Goal: Transaction & Acquisition: Obtain resource

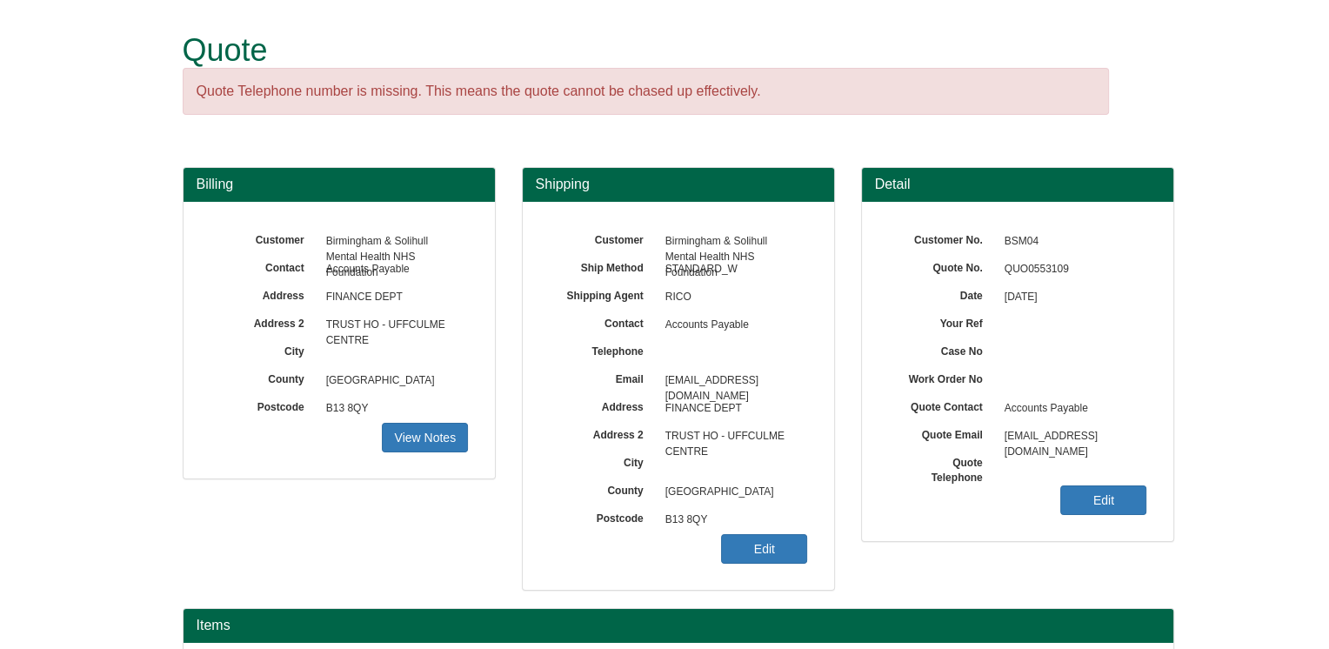
scroll to position [195, 0]
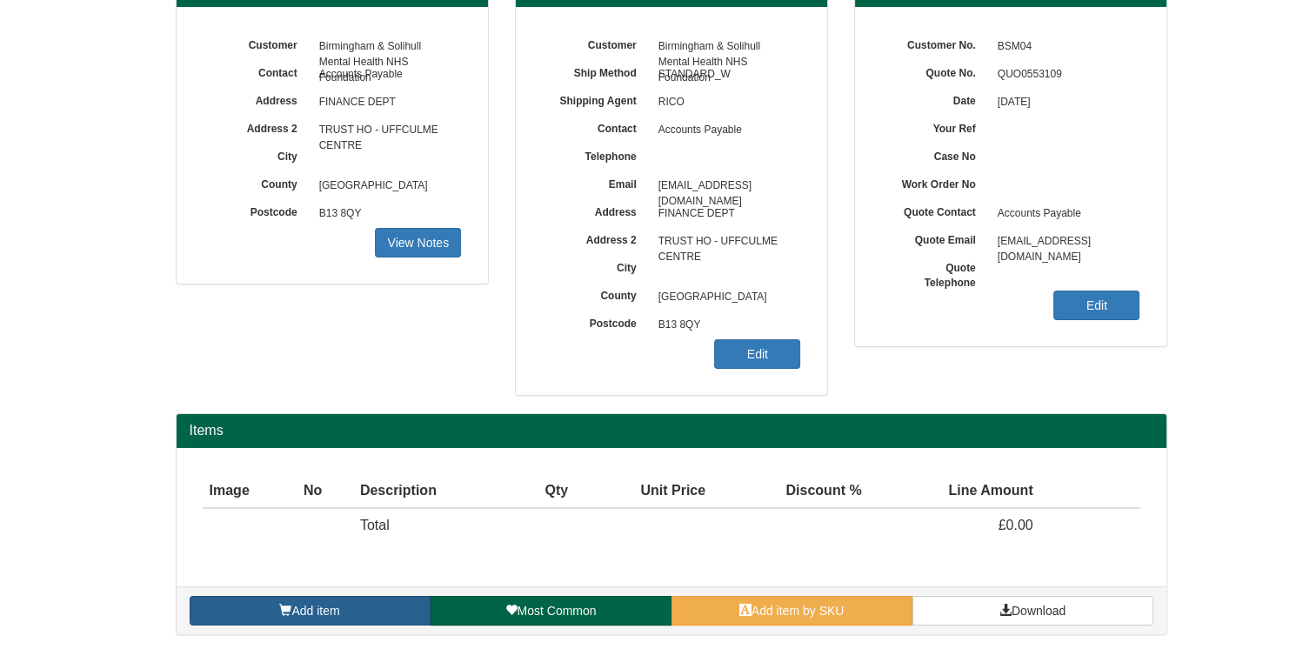
click at [394, 618] on link "Add item" at bounding box center [310, 611] width 241 height 30
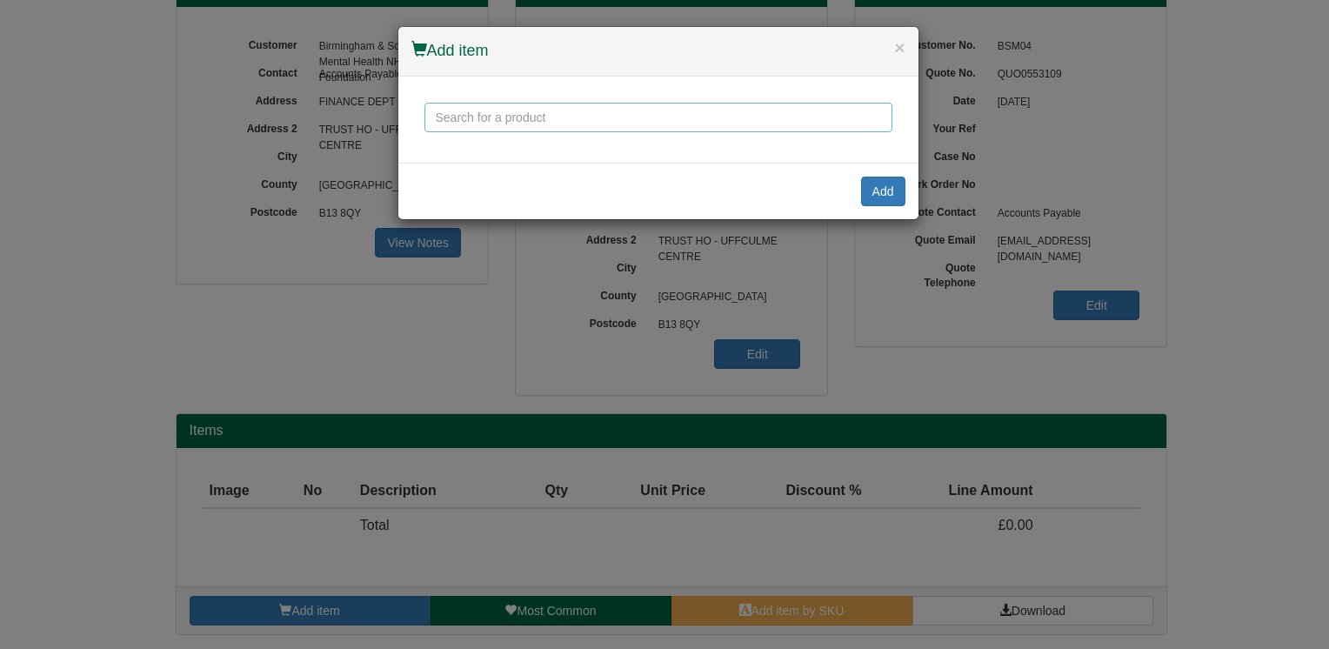
click at [585, 117] on input "text" at bounding box center [658, 118] width 468 height 30
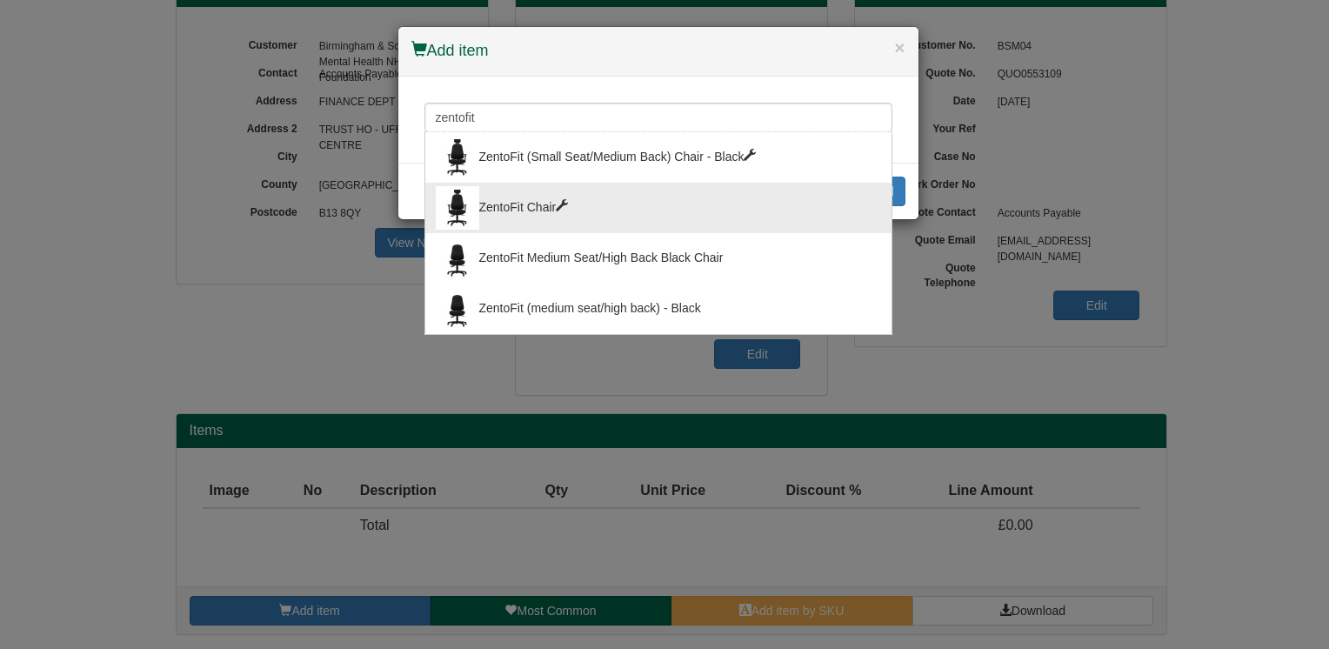
click at [568, 213] on div "ZentoFit Chair" at bounding box center [658, 207] width 445 height 43
type input "ZentoFit Chair"
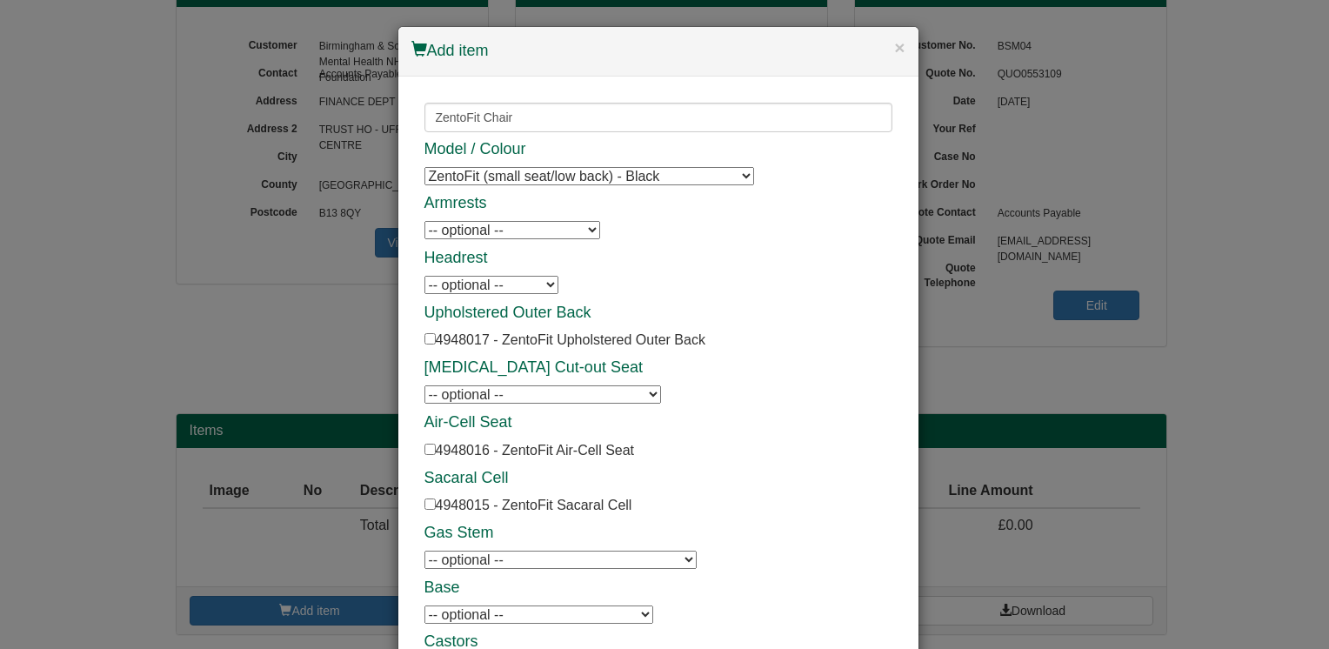
click at [740, 170] on select "ZentoFit (small seat/low back) - Black ZentoFit (medium seat/low back) - Black …" at bounding box center [589, 176] width 330 height 18
select select "4948023"
click at [424, 167] on select "ZentoFit (small seat/low back) - Black ZentoFit (medium seat/low back) - Black …" at bounding box center [589, 176] width 330 height 18
click at [576, 225] on select "-- optional -- ZentoFit 3D Trigger Arms ZentoFit Rotating Arms" at bounding box center [512, 230] width 176 height 18
select select "4948011"
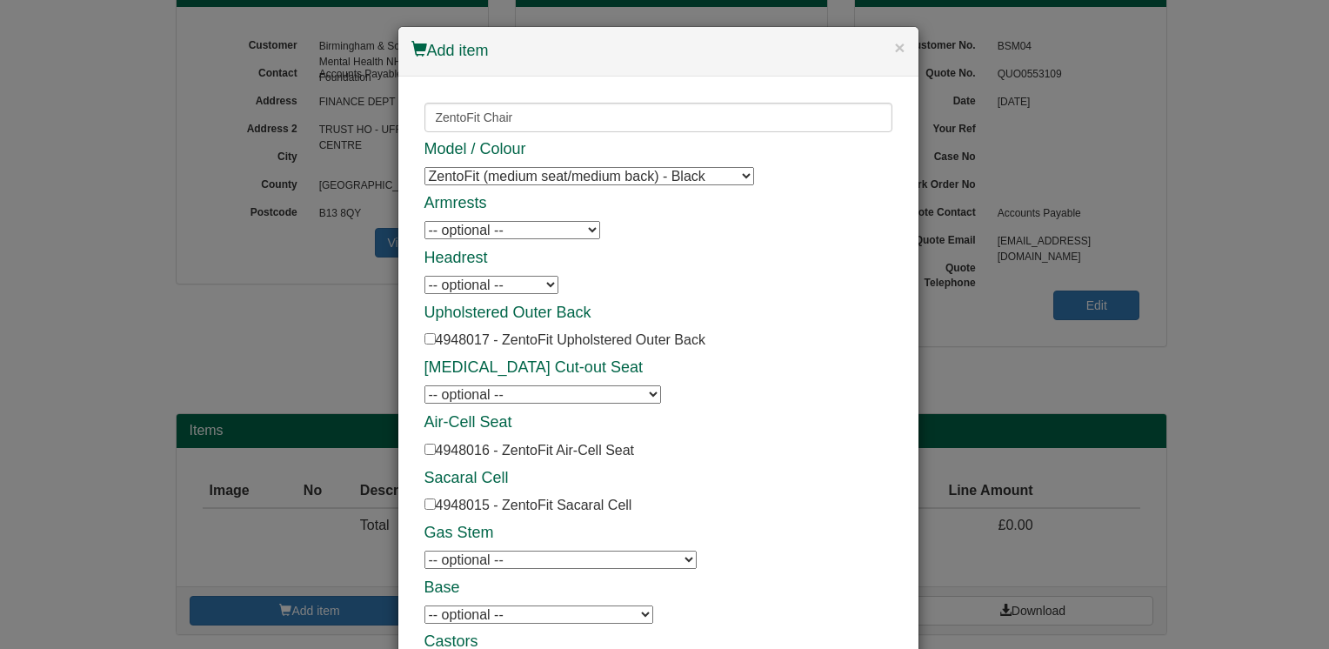
click at [424, 221] on select "-- optional -- ZentoFit 3D Trigger Arms ZentoFit Rotating Arms" at bounding box center [512, 230] width 176 height 18
click at [539, 288] on select "-- optional -- ZentoFit Neck Roll" at bounding box center [491, 285] width 134 height 18
select select "4948013"
click at [424, 276] on select "-- optional -- ZentoFit Neck Roll" at bounding box center [491, 285] width 134 height 18
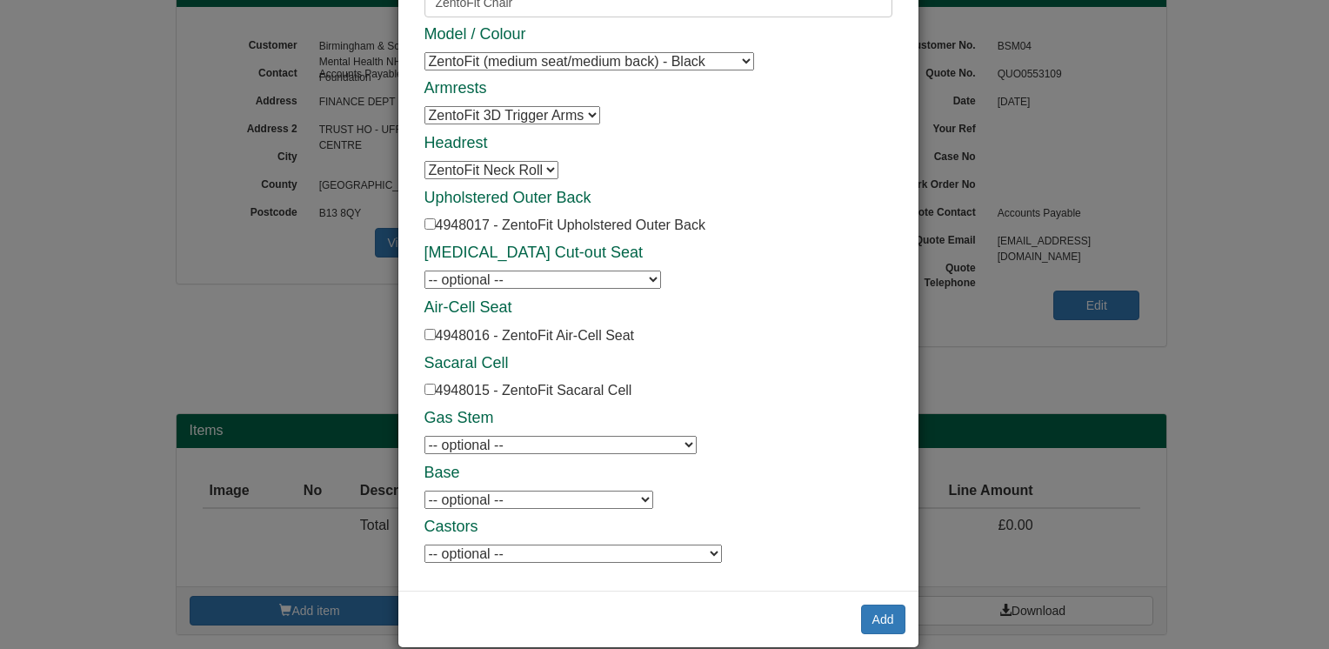
scroll to position [137, 0]
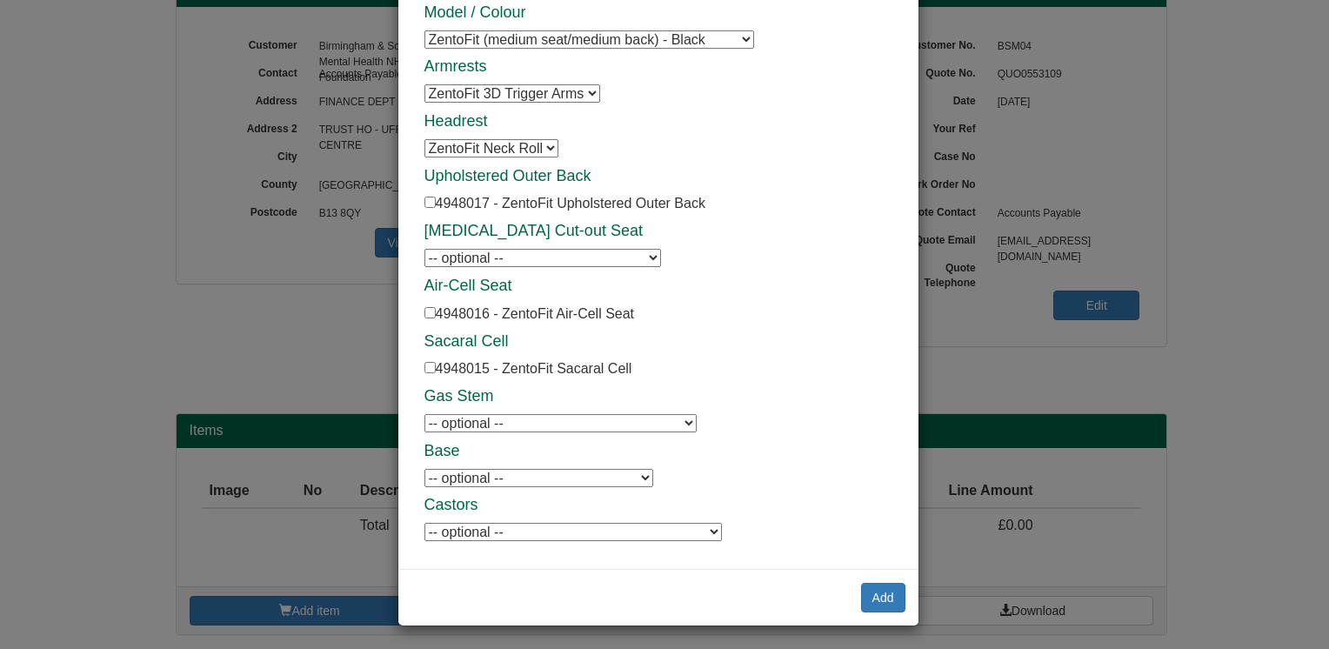
click at [685, 420] on select "-- optional -- ZentoFit Higher Gas Stem (480-620 mm)" at bounding box center [560, 423] width 272 height 18
select select "4948010"
click at [424, 414] on select "-- optional -- ZentoFit Higher Gas Stem (480-620 mm)" at bounding box center [560, 423] width 272 height 18
click at [876, 600] on button "Add" at bounding box center [883, 598] width 44 height 30
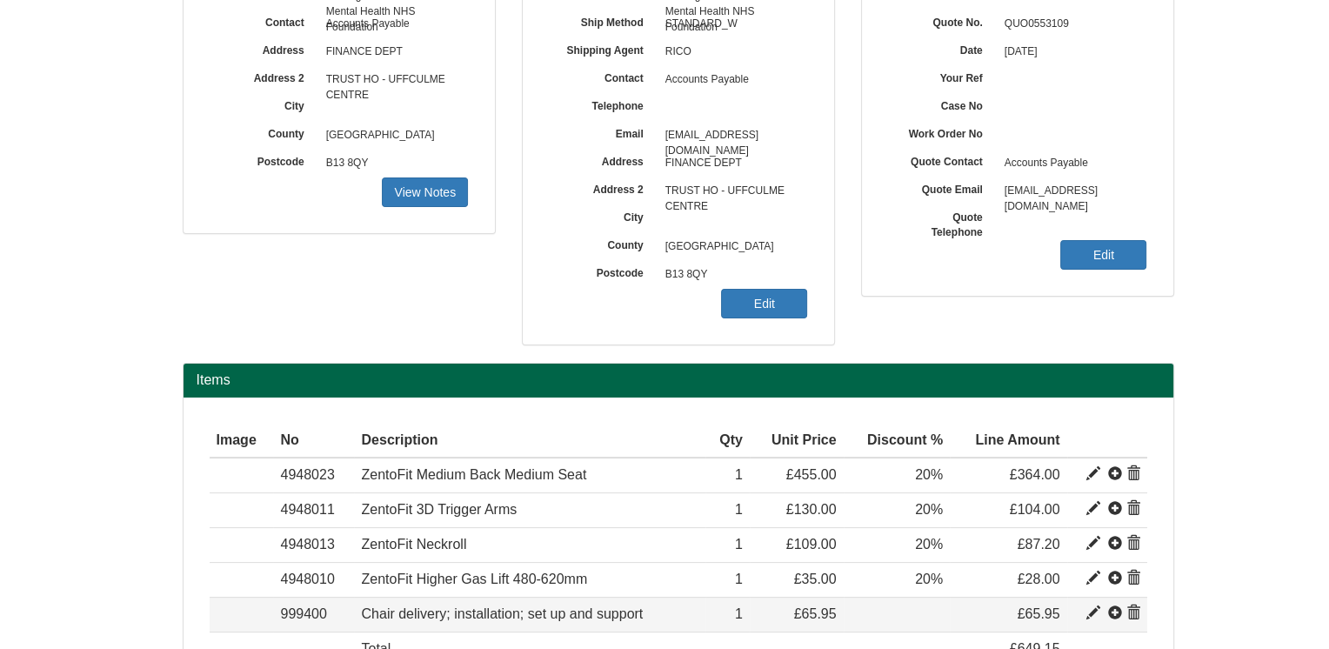
scroll to position [368, 0]
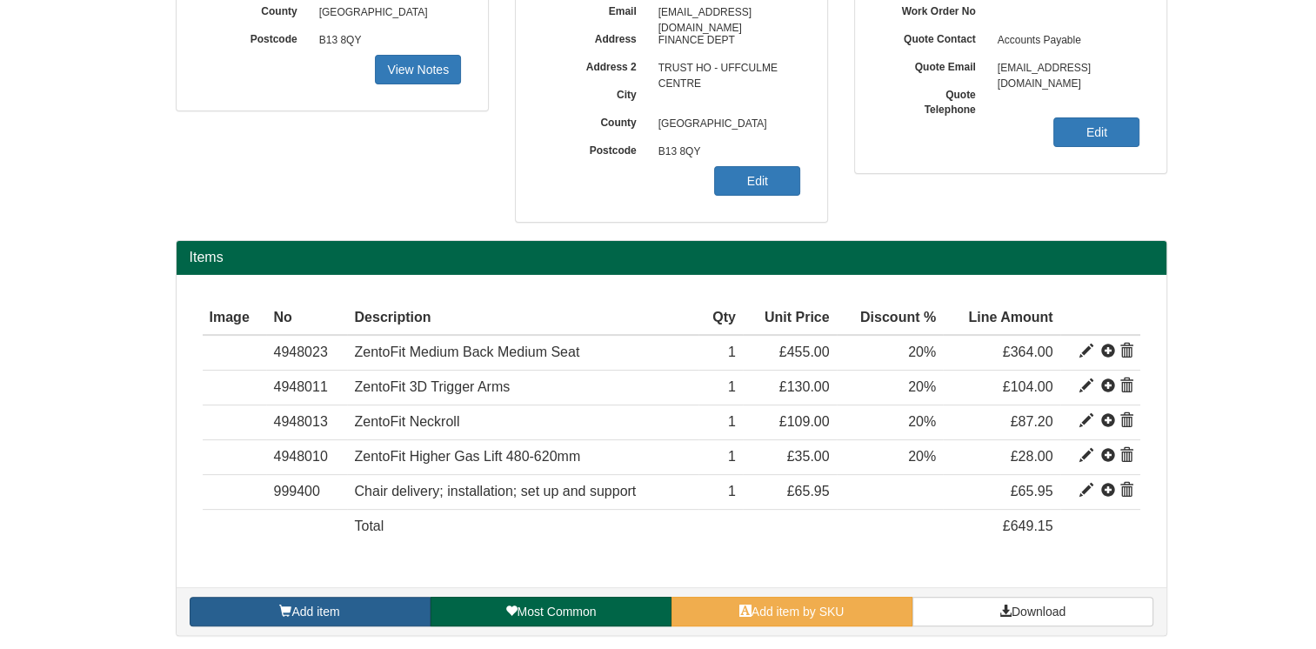
click at [344, 606] on link "Add item" at bounding box center [310, 612] width 241 height 30
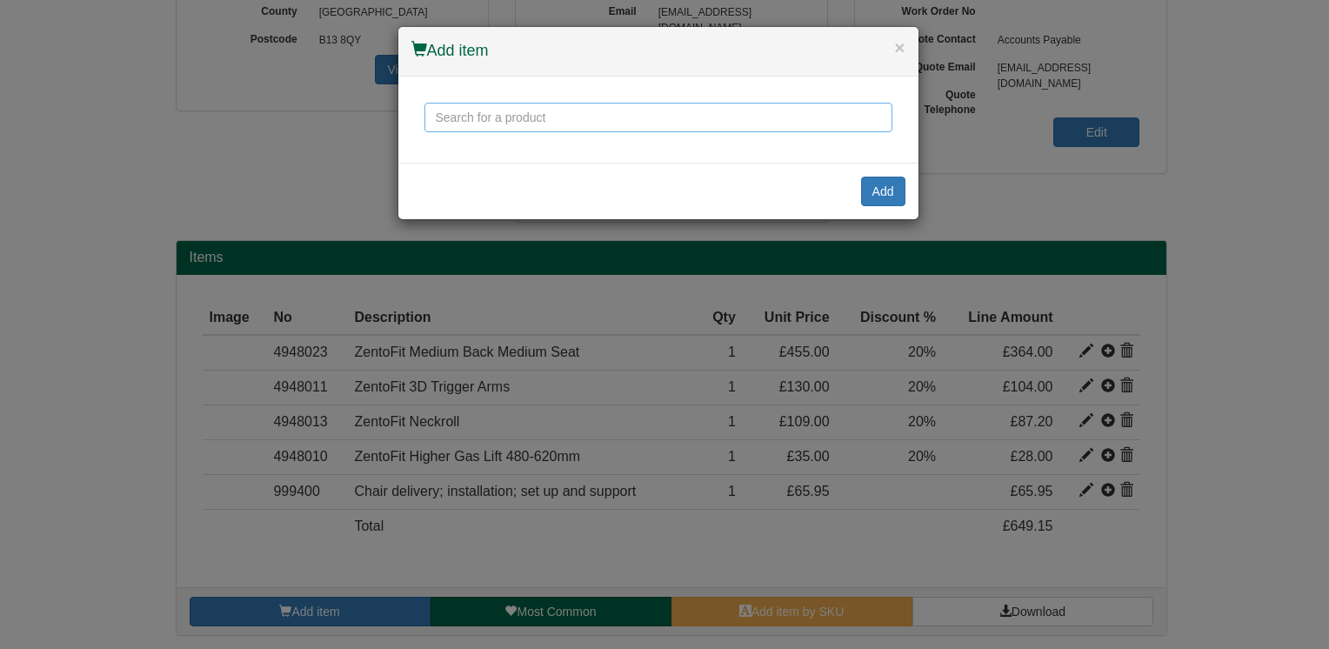
click at [532, 120] on input "text" at bounding box center [658, 118] width 468 height 30
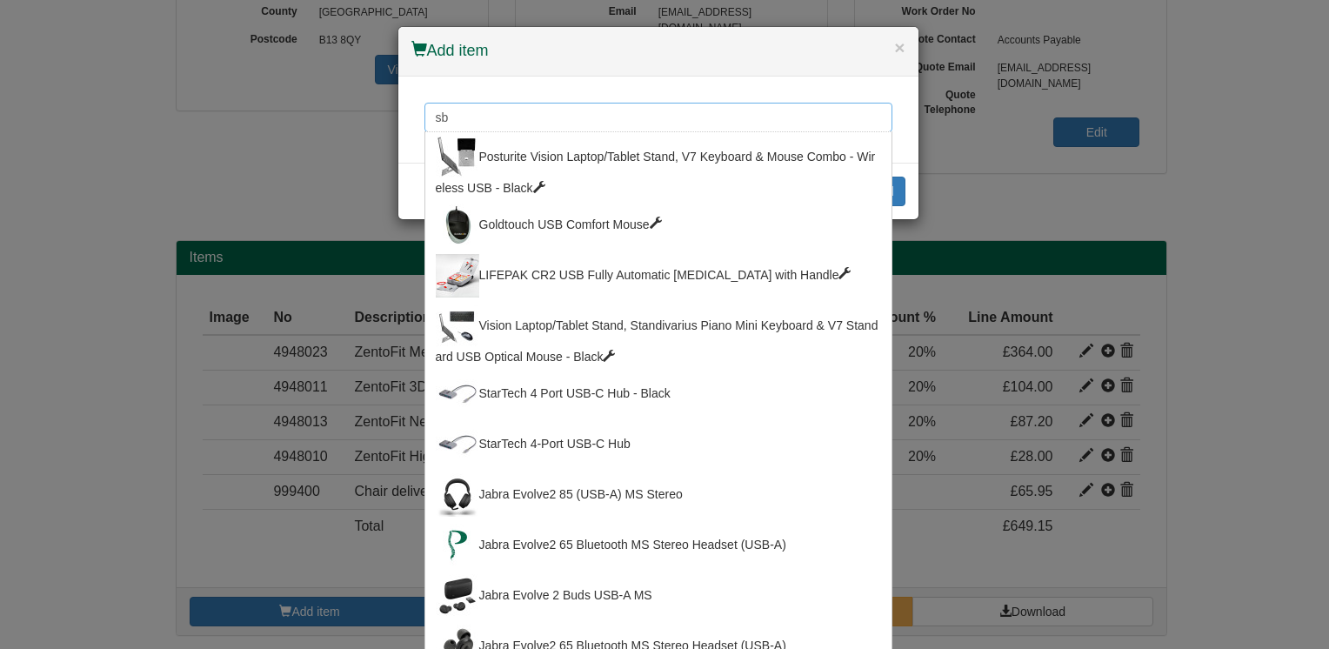
type input "s"
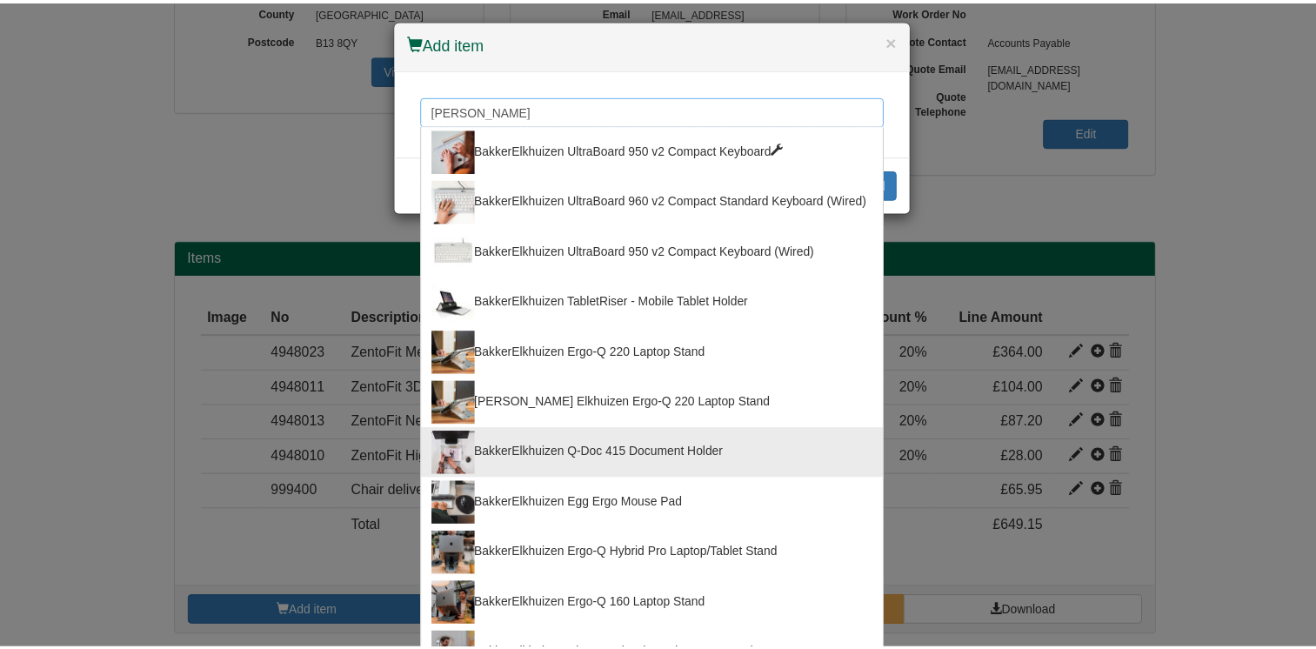
scroll to position [0, 0]
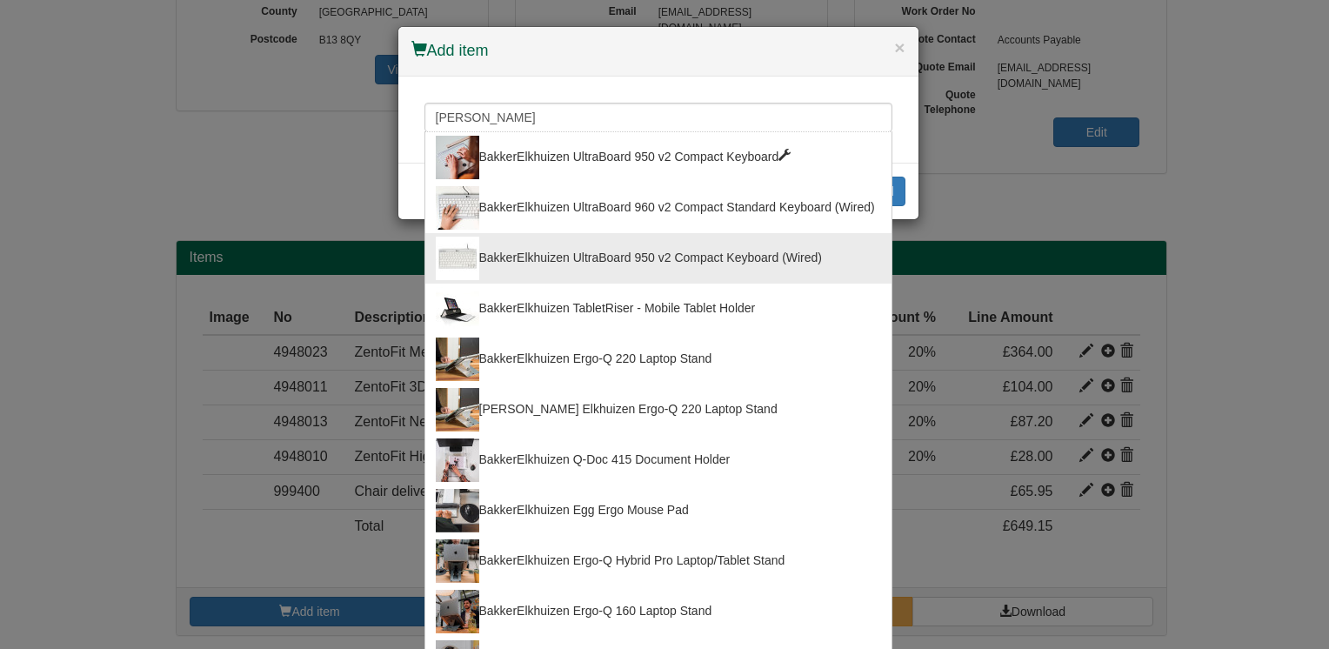
click at [706, 257] on div "BakkerElkhuizen UltraBoard 950 v2 Compact Keyboard (Wired)" at bounding box center [658, 258] width 445 height 43
type input "BakkerElkhuizen UltraBoard 950 v2 Compact Keyboard (Wired)"
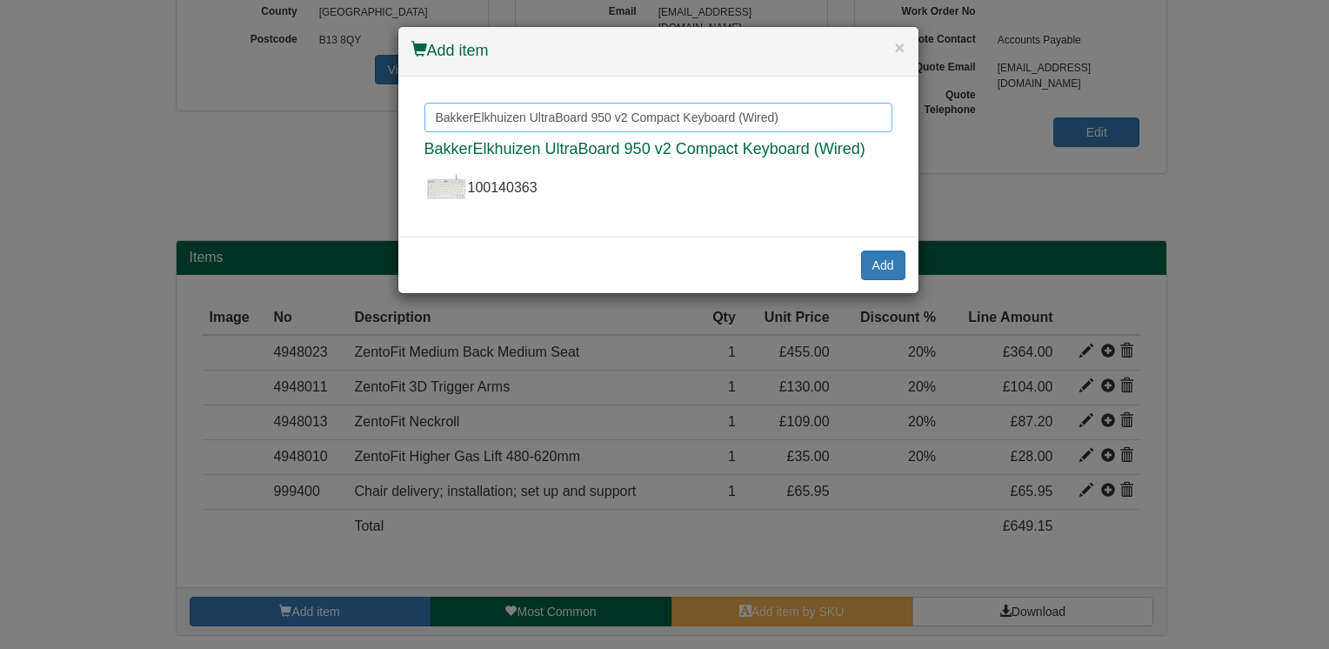
click at [786, 112] on input "BakkerElkhuizen UltraBoard 950 v2 Compact Keyboard (Wired)" at bounding box center [658, 118] width 468 height 30
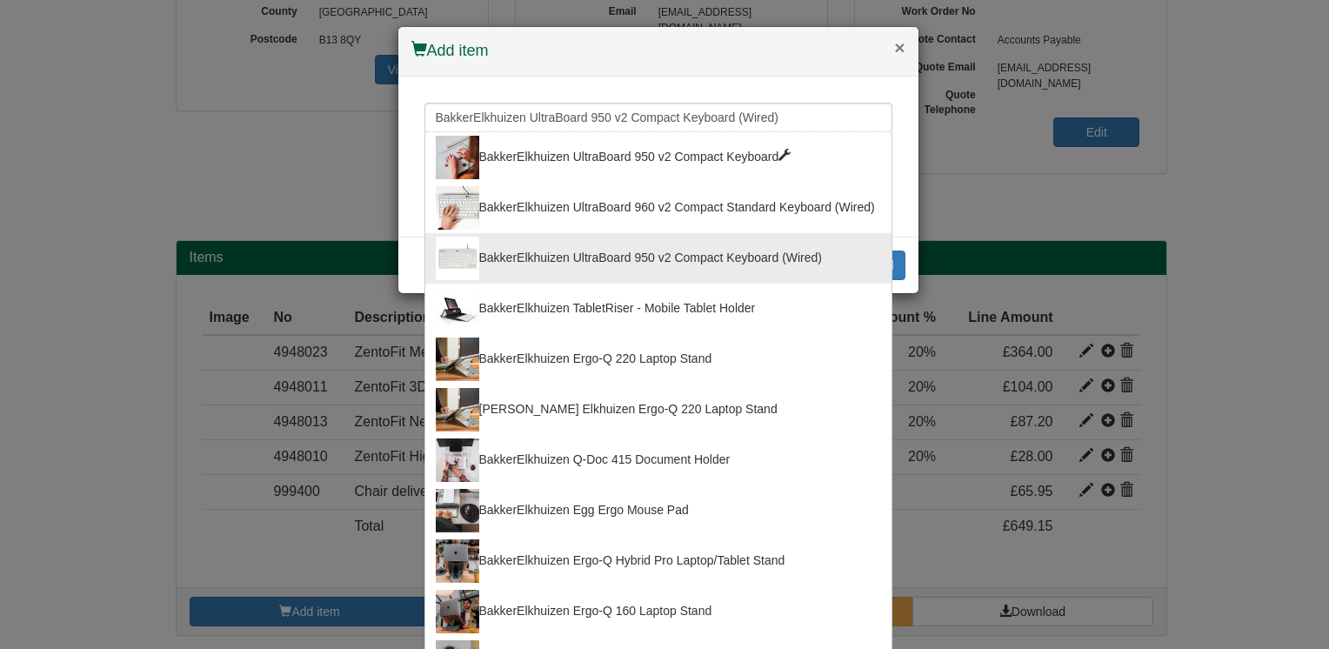
click at [894, 54] on button "×" at bounding box center [899, 47] width 10 height 18
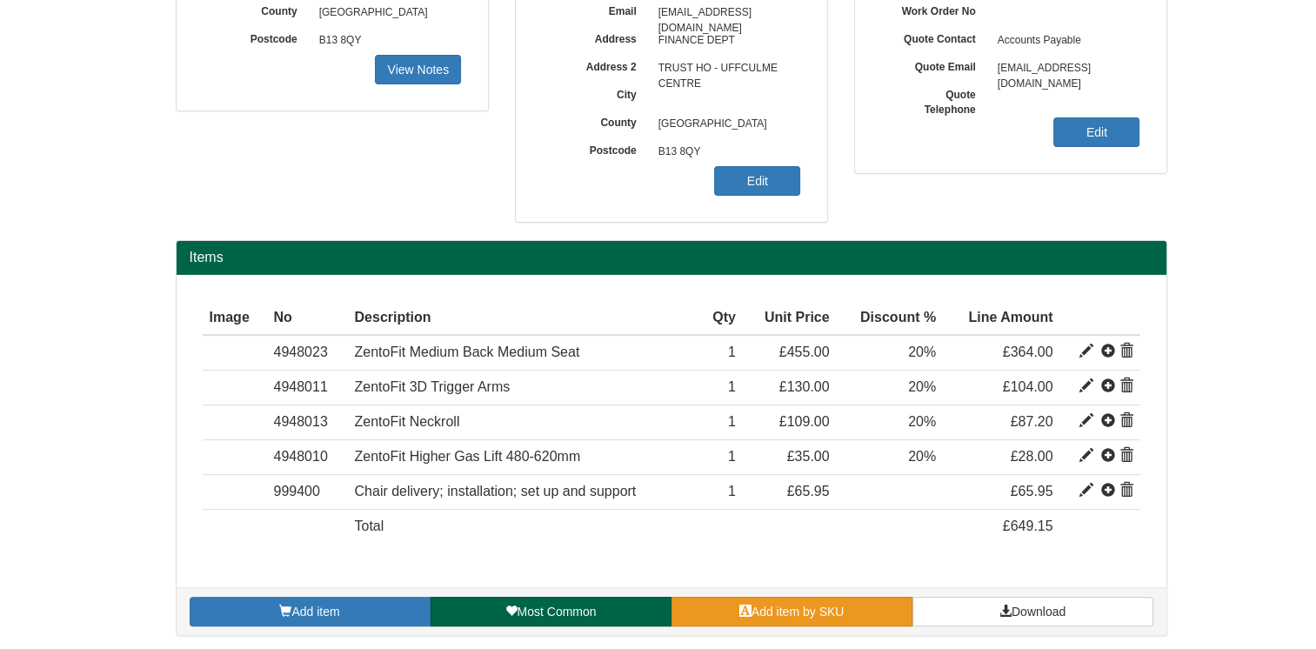
click at [770, 607] on span "Add item by SKU" at bounding box center [798, 612] width 93 height 14
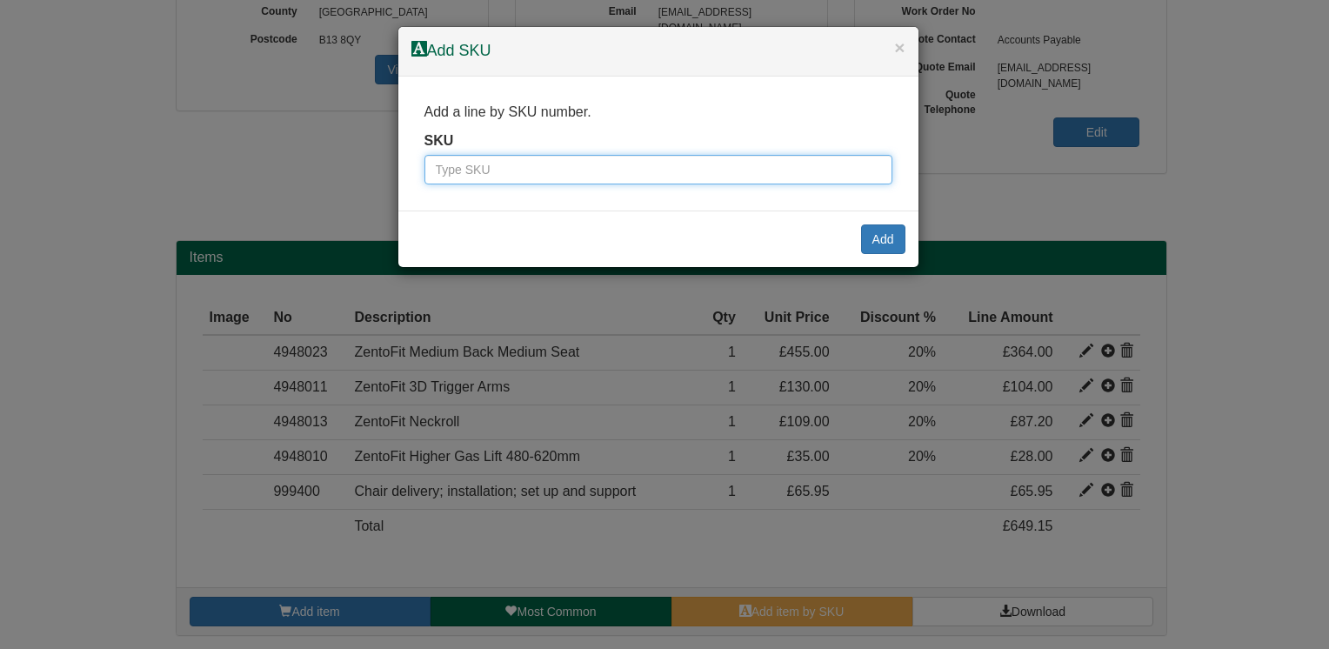
click at [547, 181] on input "text" at bounding box center [658, 170] width 468 height 30
type input "100140363"
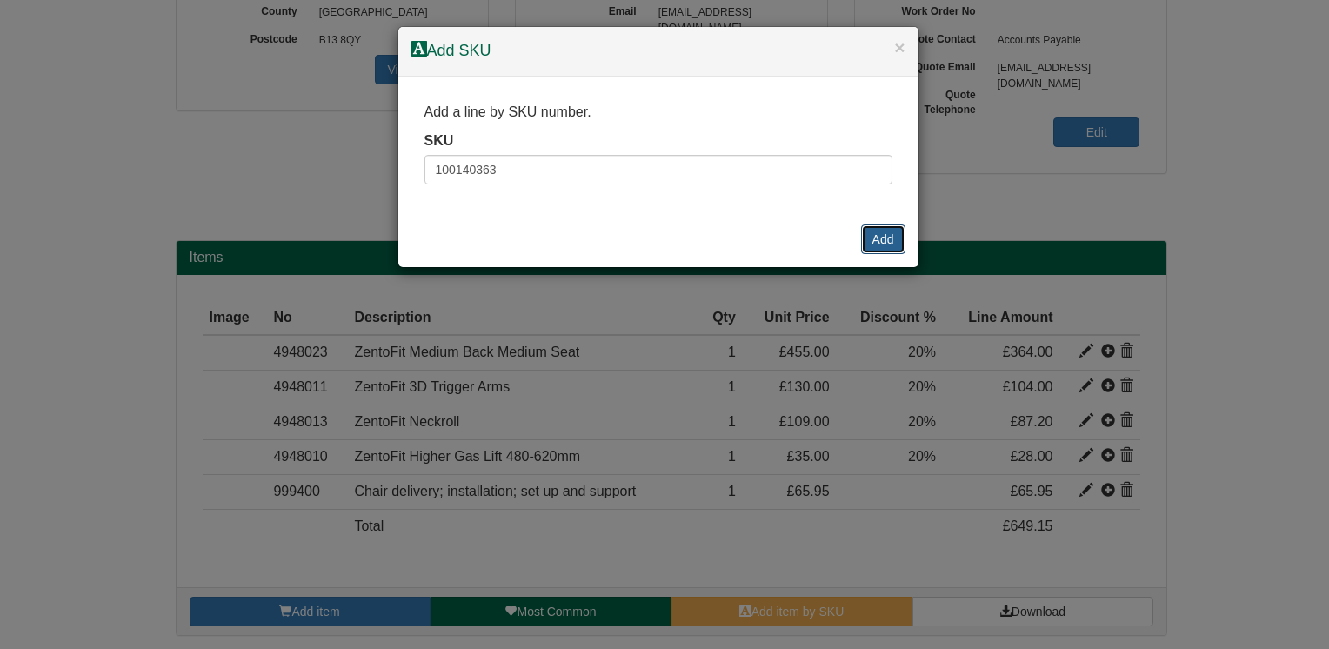
click at [870, 235] on button "Add" at bounding box center [883, 239] width 44 height 30
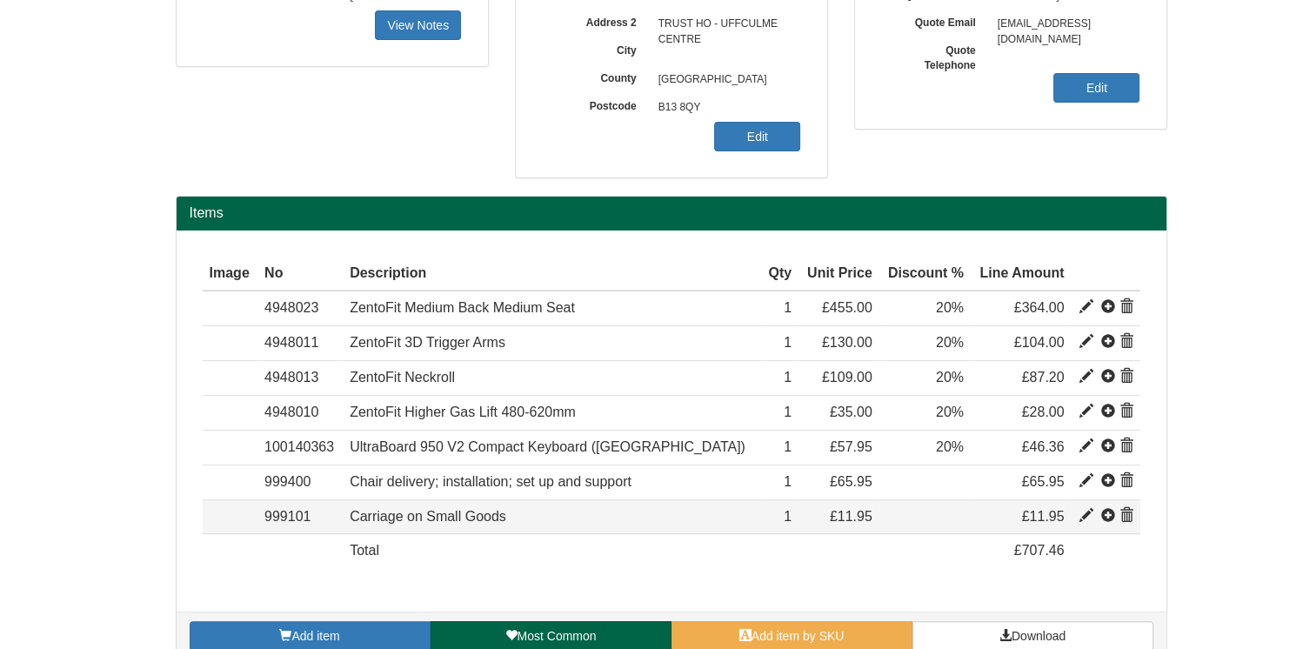
scroll to position [437, 0]
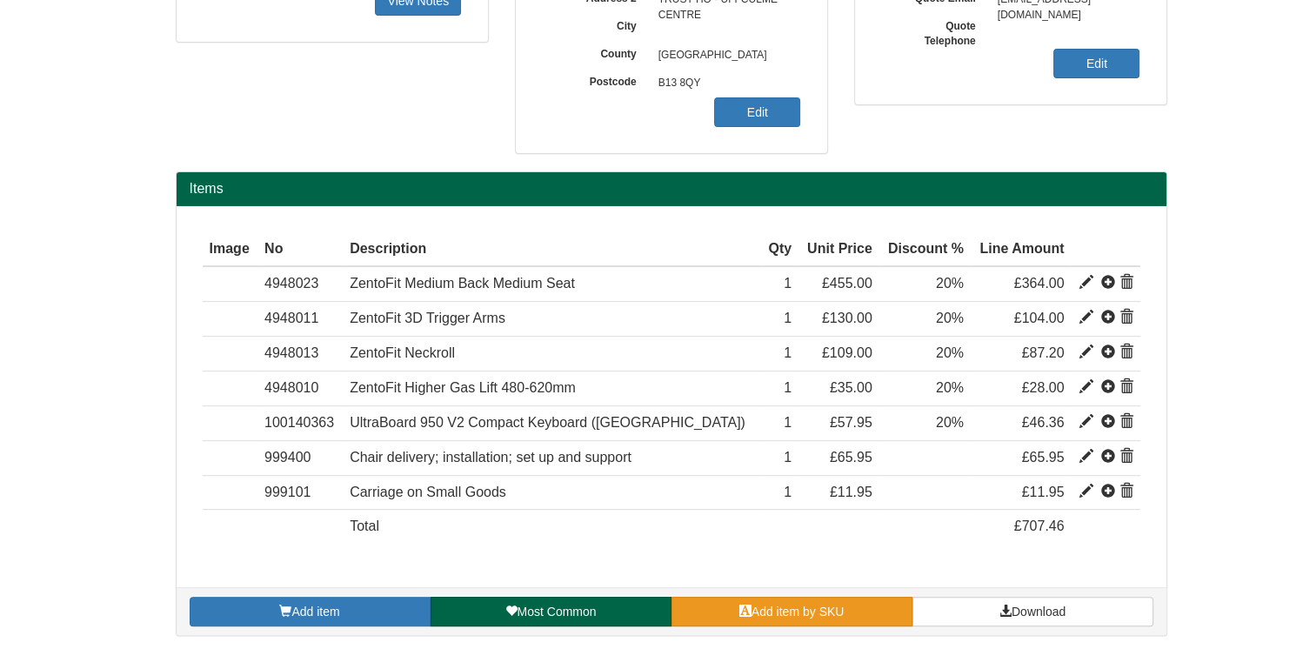
click at [794, 616] on link "Add item by SKU" at bounding box center [792, 612] width 241 height 30
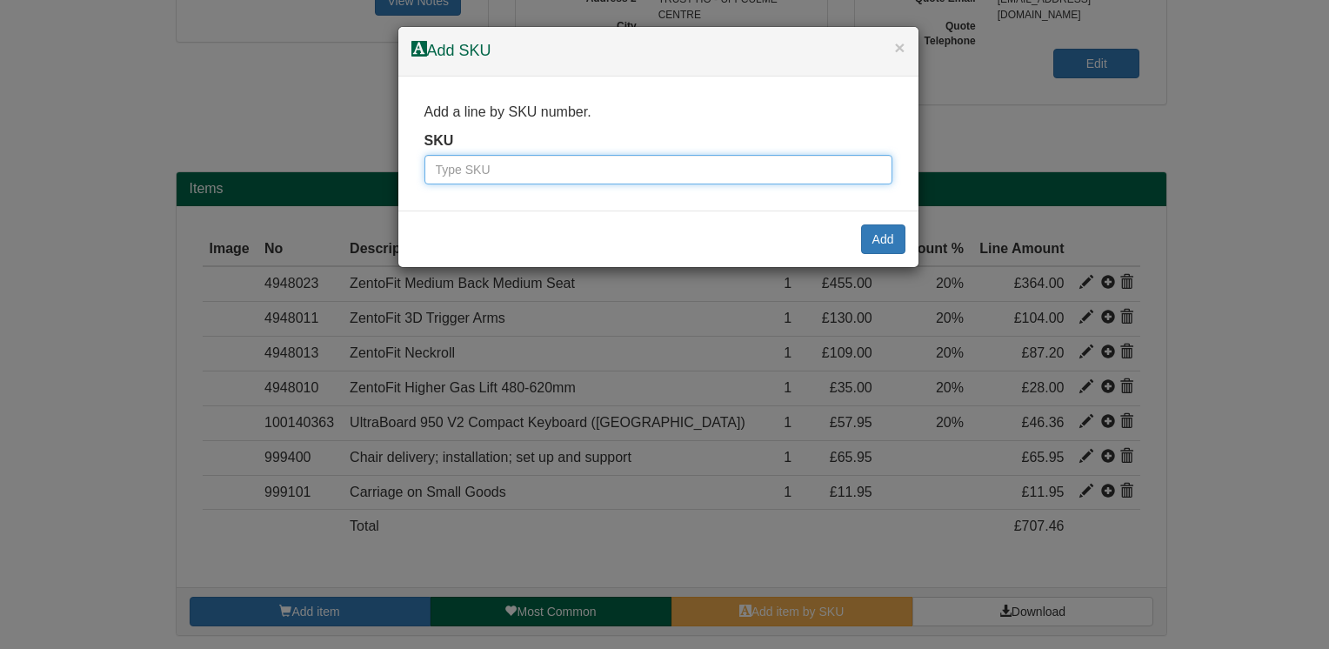
click at [658, 164] on input "text" at bounding box center [658, 170] width 468 height 30
type input "9735001"
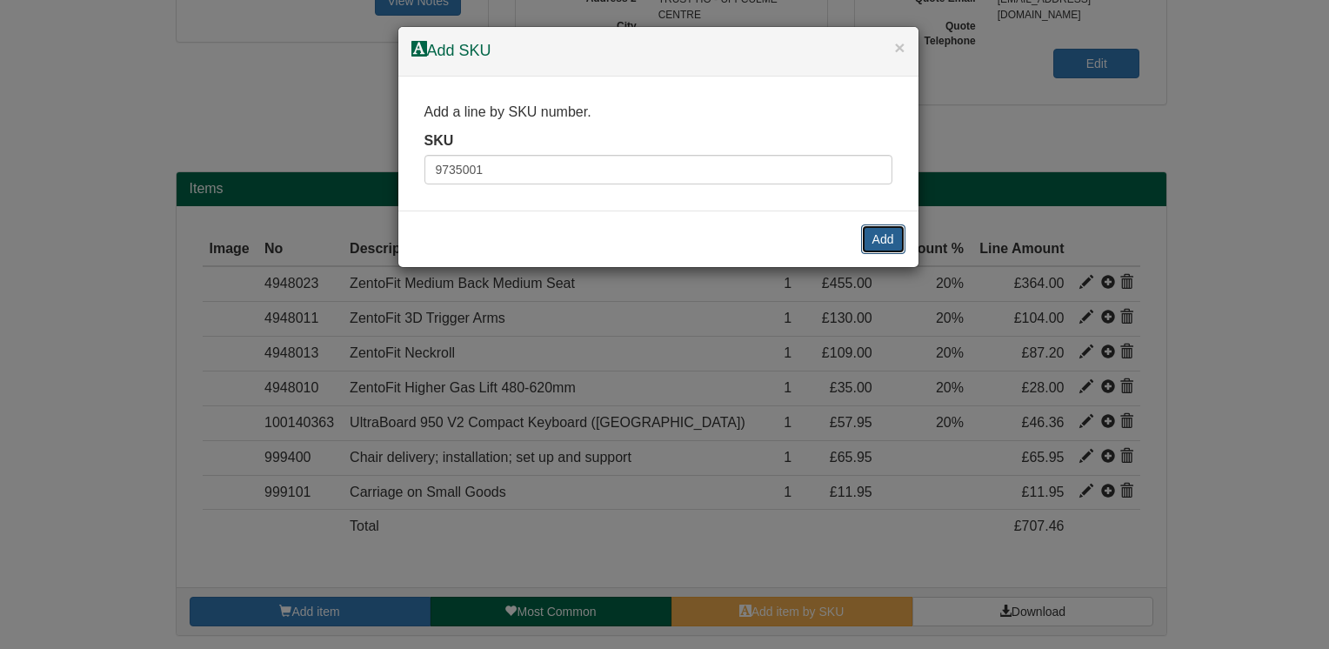
click at [888, 231] on button "Add" at bounding box center [883, 239] width 44 height 30
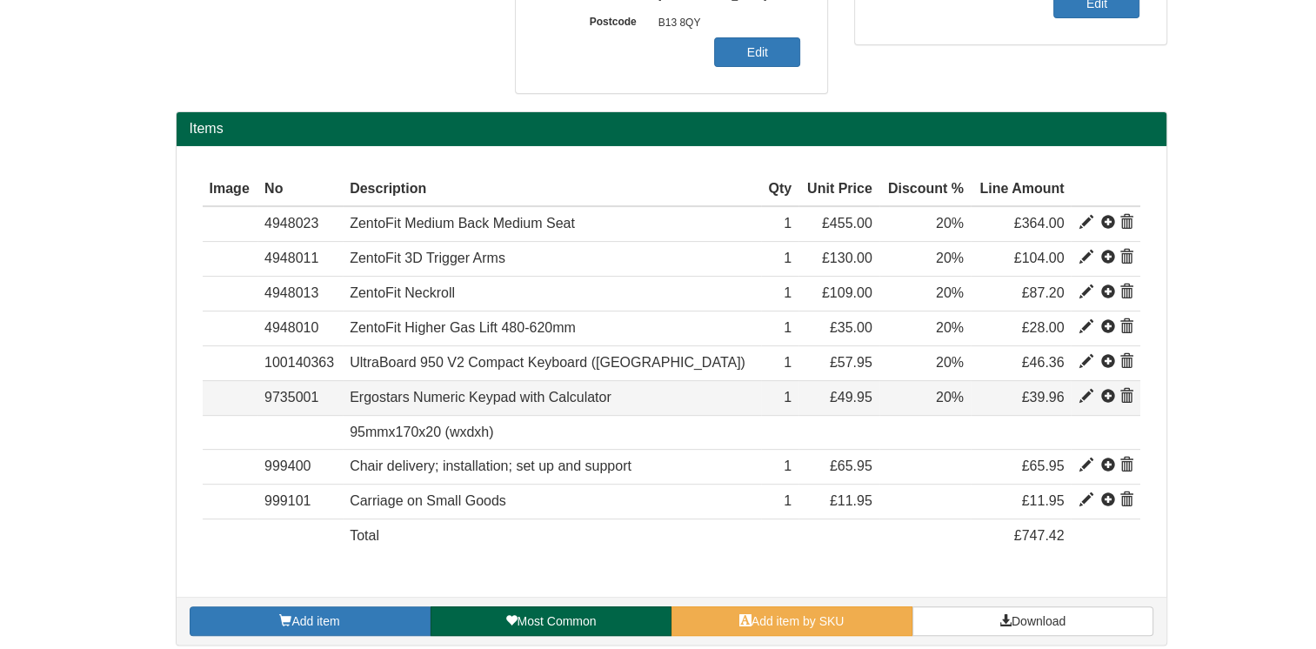
scroll to position [505, 0]
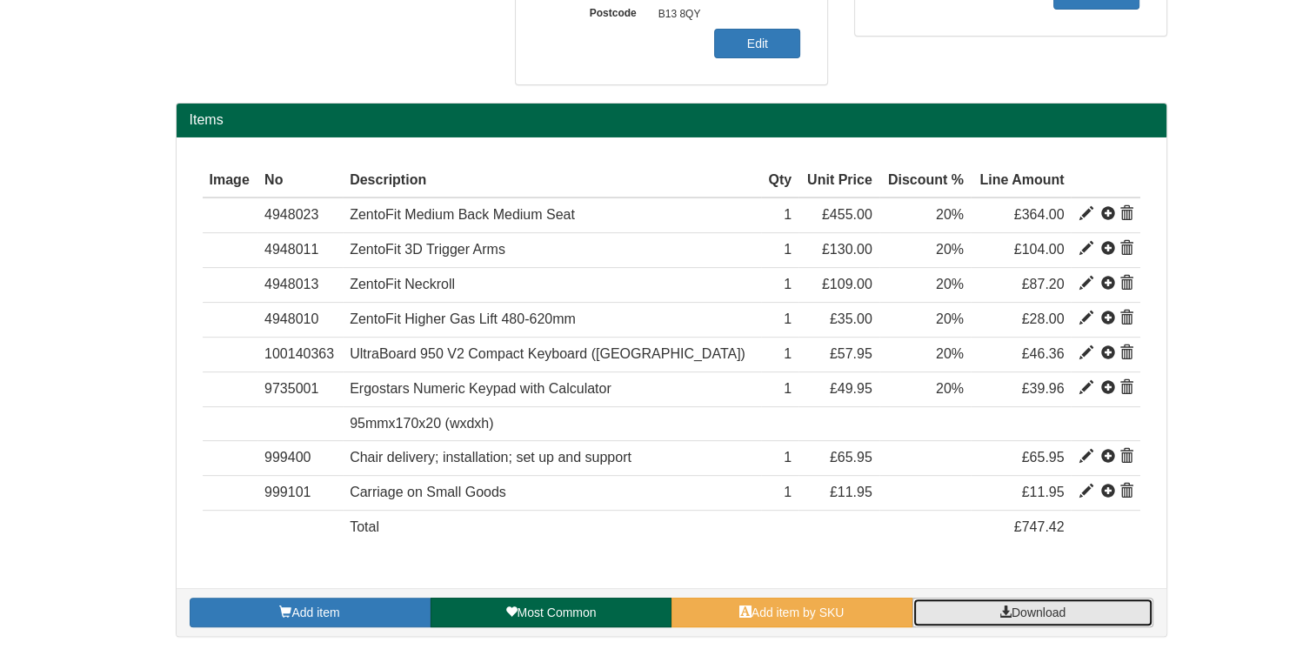
click at [1028, 606] on span "Download" at bounding box center [1039, 612] width 54 height 14
